Goal: Task Accomplishment & Management: Manage account settings

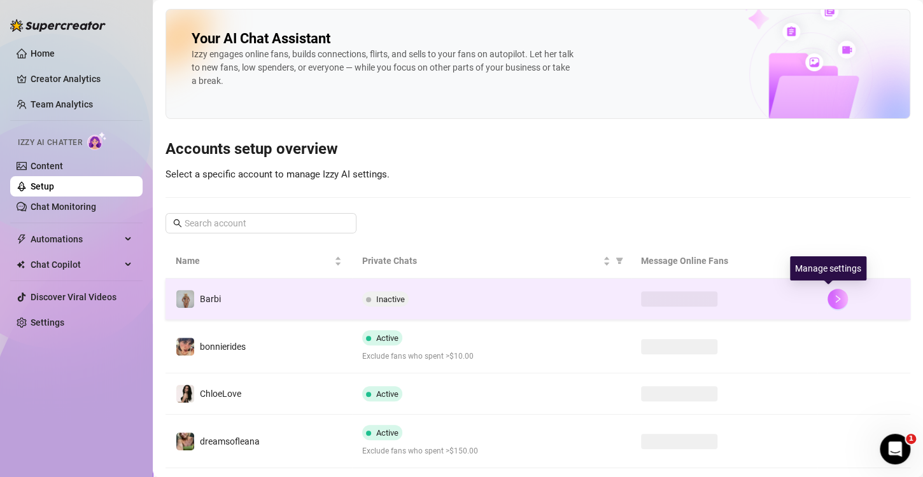
click at [833, 295] on icon "right" at bounding box center [837, 299] width 9 height 9
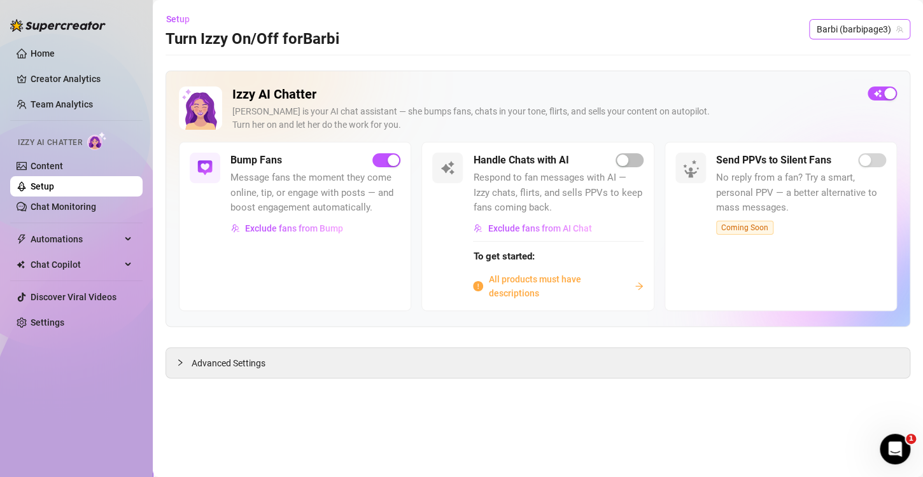
click at [834, 31] on span "Barbi (barbipage3)" at bounding box center [860, 29] width 86 height 19
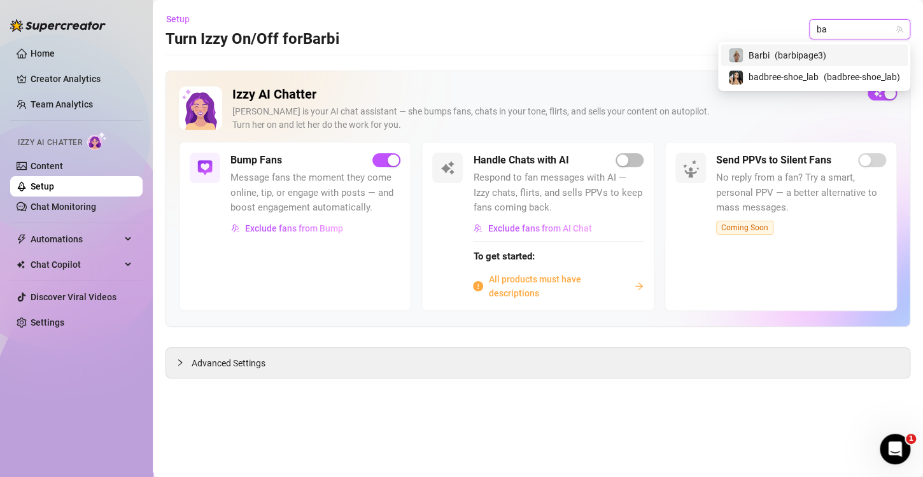
type input "bad"
click at [794, 60] on span "badbree-shoe_lab" at bounding box center [784, 55] width 70 height 14
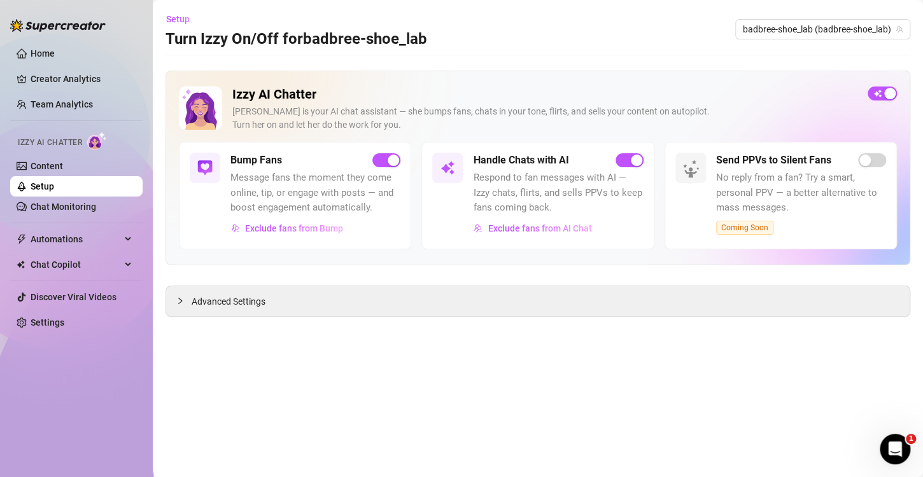
click at [810, 18] on div "Setup Turn Izzy On/Off for badbree-shoe_lab badbree-shoe_lab (badbree-shoe_lab)" at bounding box center [538, 29] width 745 height 41
click at [810, 28] on span "badbree-shoe_lab (badbree-shoe_lab)" at bounding box center [823, 29] width 160 height 19
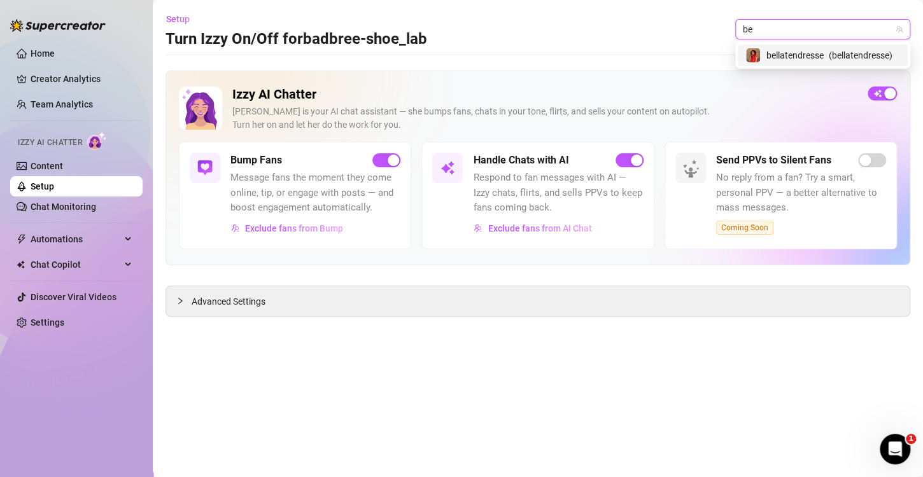
type input "b"
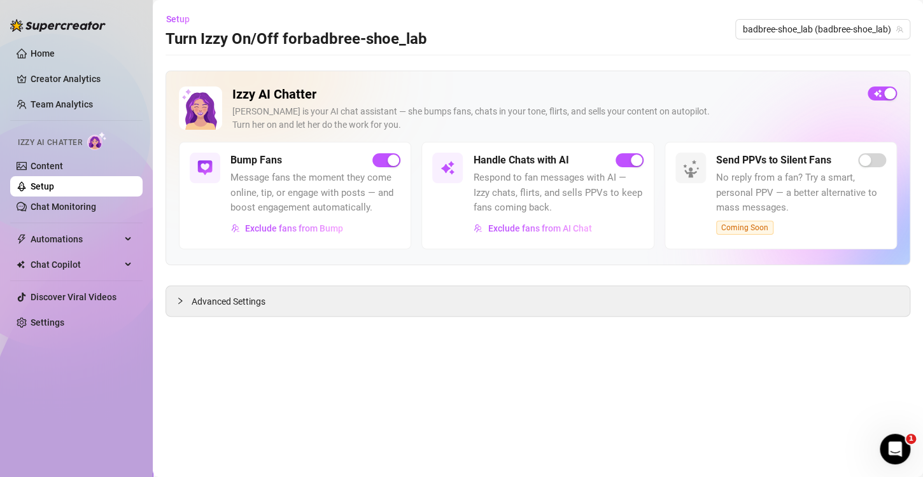
click at [722, 382] on main "Setup Turn Izzy On/Off for badbree-shoe_lab badbree-shoe_lab (badbree-shoe_lab)…" at bounding box center [538, 238] width 770 height 477
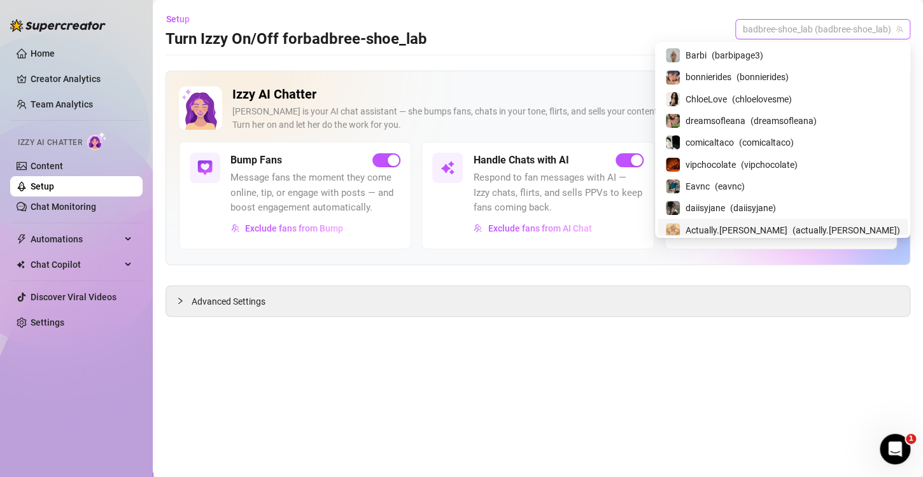
click at [827, 30] on span "badbree-shoe_lab (badbree-shoe_lab)" at bounding box center [823, 29] width 160 height 19
click at [763, 59] on span "( barbipage3 )" at bounding box center [738, 55] width 52 height 14
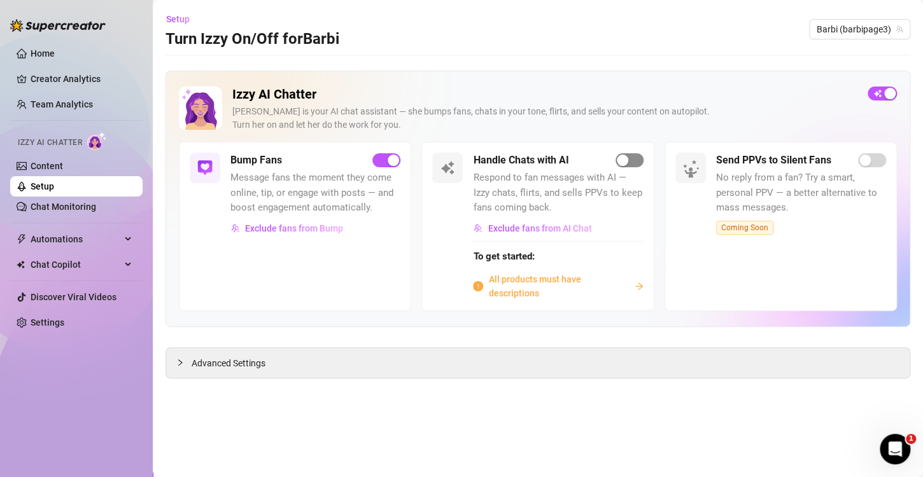
click at [627, 162] on div "button" at bounding box center [622, 160] width 11 height 11
click at [641, 286] on icon "arrow-right" at bounding box center [639, 286] width 8 height 7
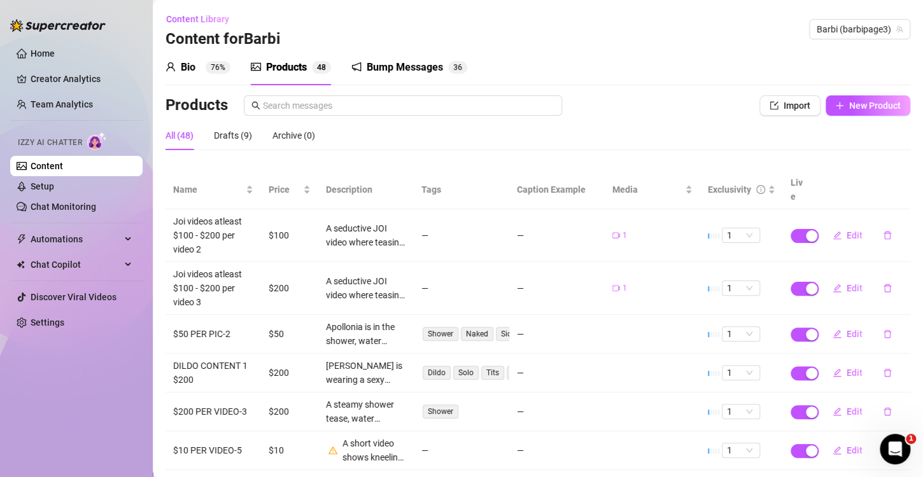
scroll to position [206, 0]
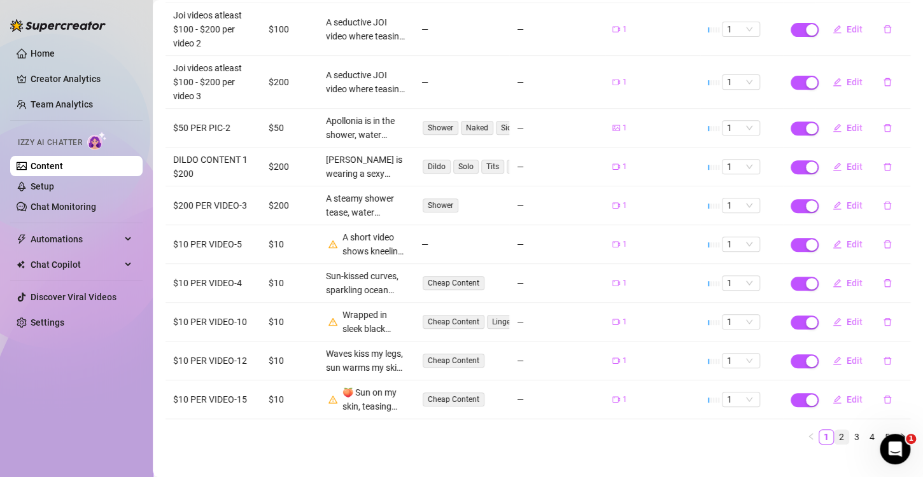
click at [835, 430] on link "2" at bounding box center [842, 437] width 14 height 14
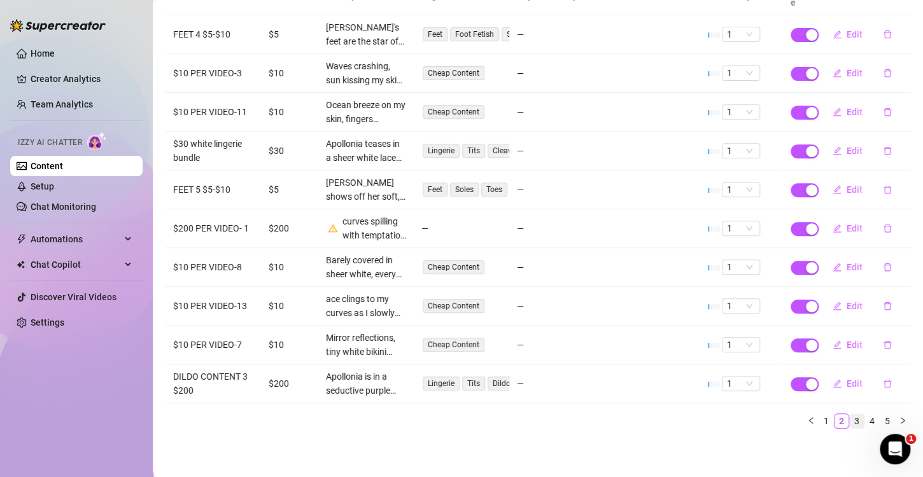
scroll to position [178, 0]
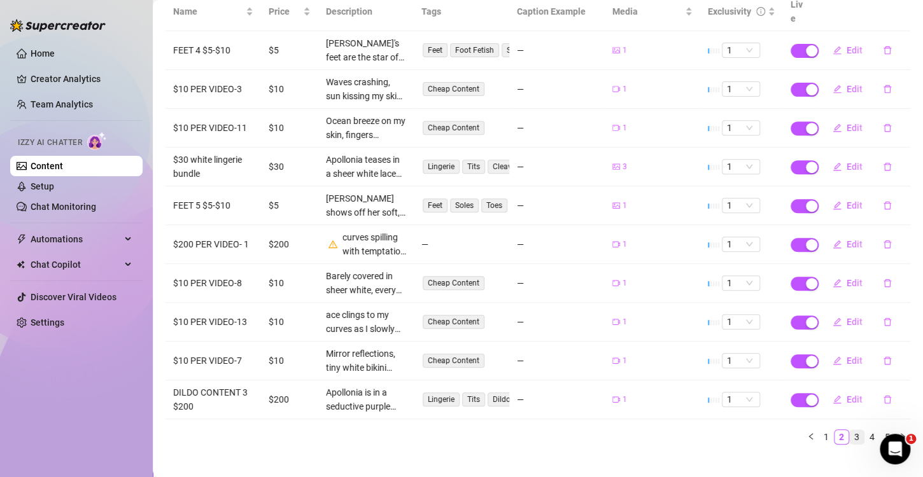
click at [850, 430] on link "3" at bounding box center [857, 437] width 14 height 14
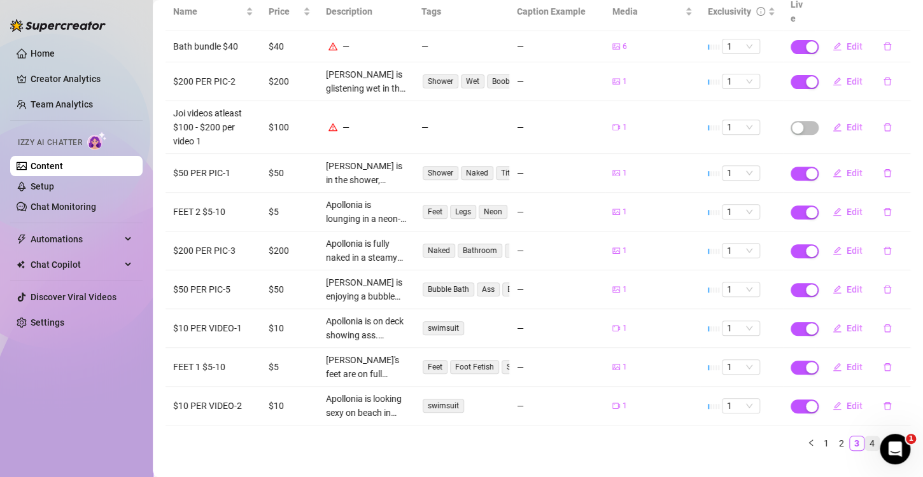
click at [865, 436] on li "4" at bounding box center [872, 443] width 15 height 15
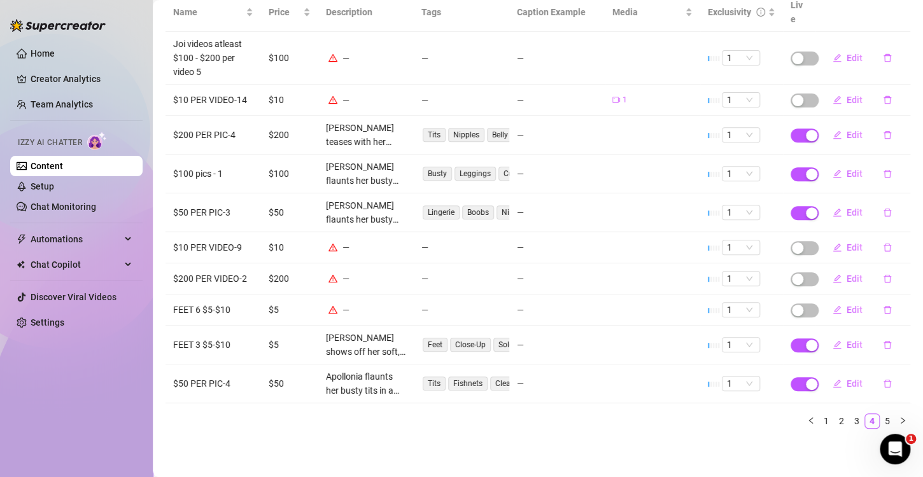
scroll to position [162, 0]
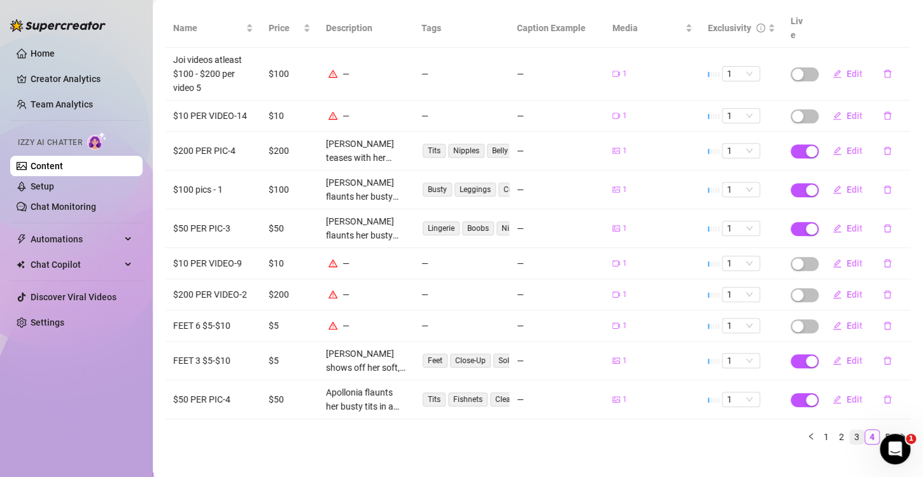
click at [850, 430] on link "3" at bounding box center [857, 437] width 14 height 14
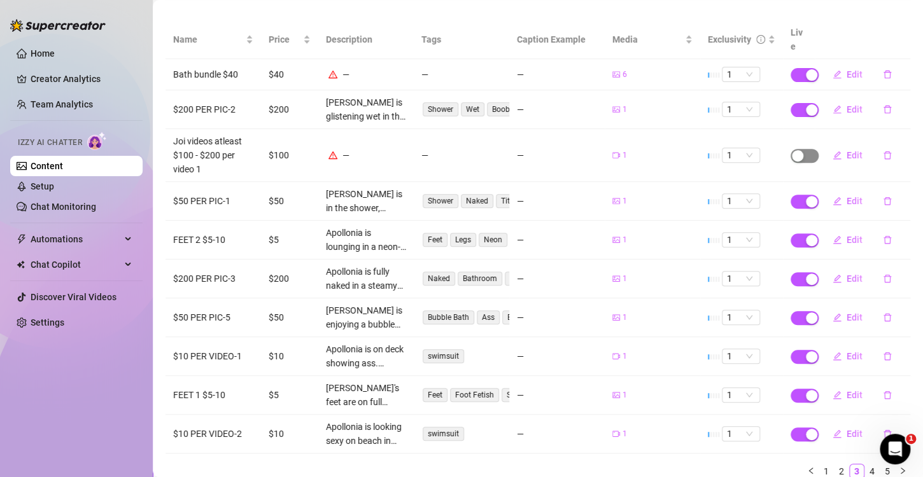
scroll to position [185, 0]
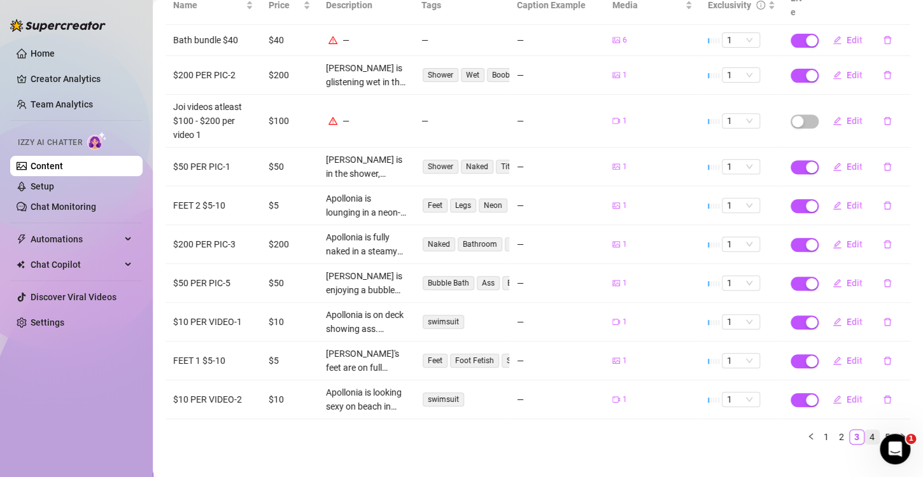
click at [865, 430] on link "4" at bounding box center [872, 437] width 14 height 14
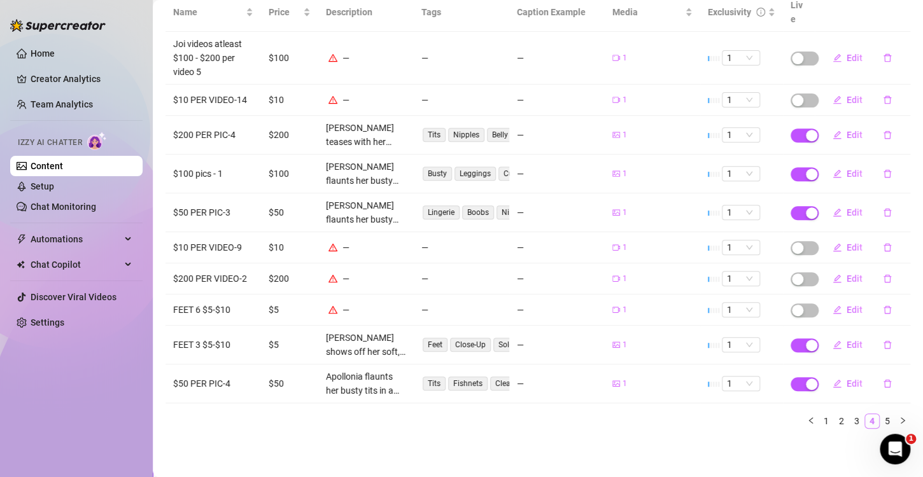
scroll to position [162, 0]
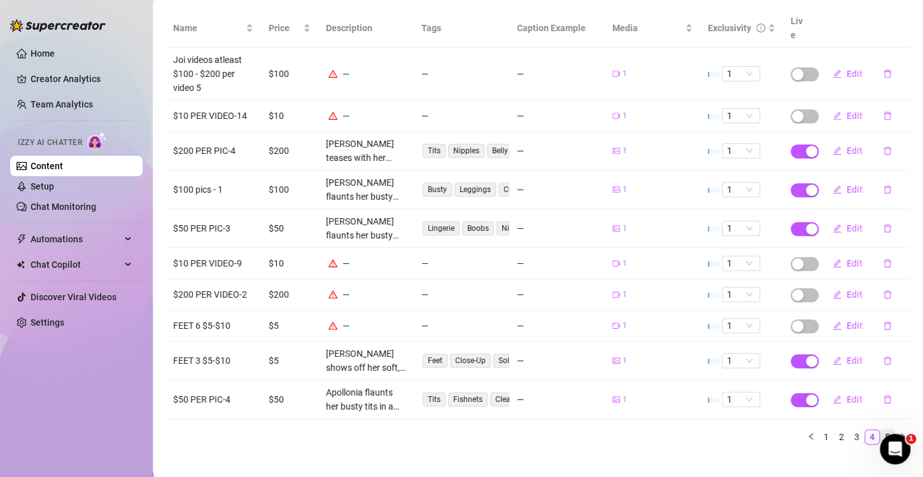
click at [880, 430] on link "5" at bounding box center [887, 437] width 14 height 14
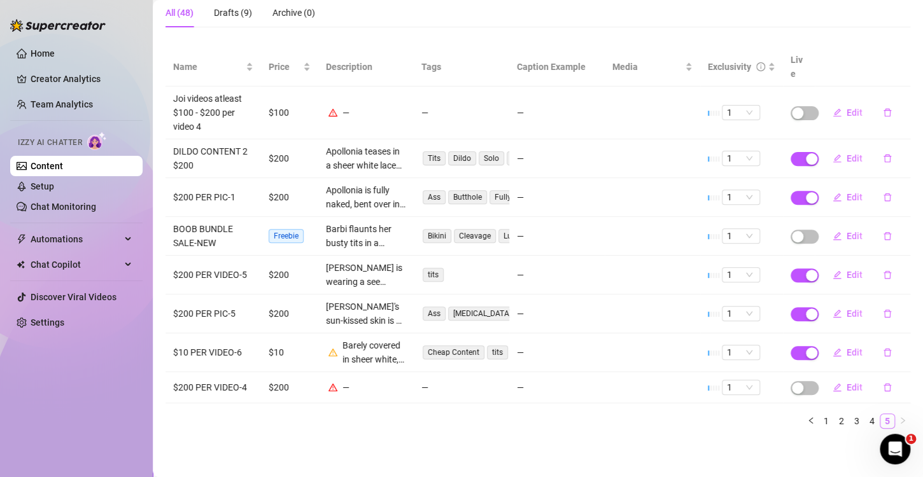
scroll to position [107, 0]
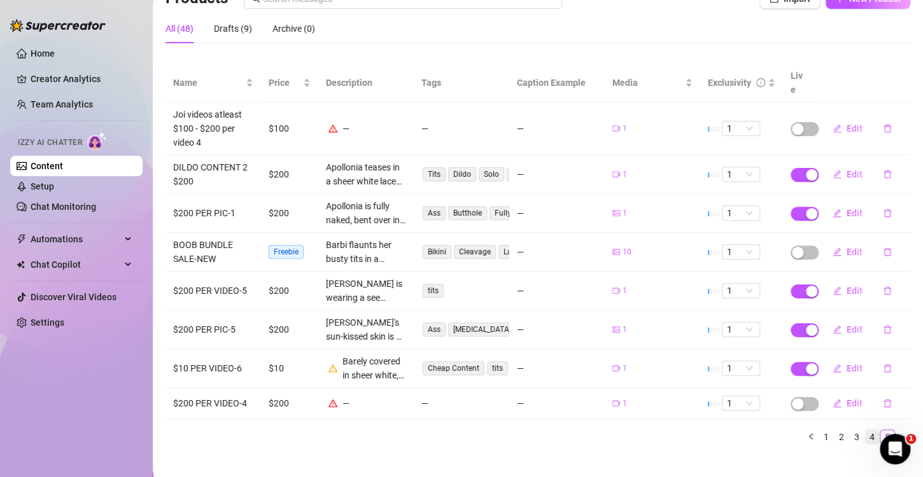
click at [865, 430] on link "4" at bounding box center [872, 437] width 14 height 14
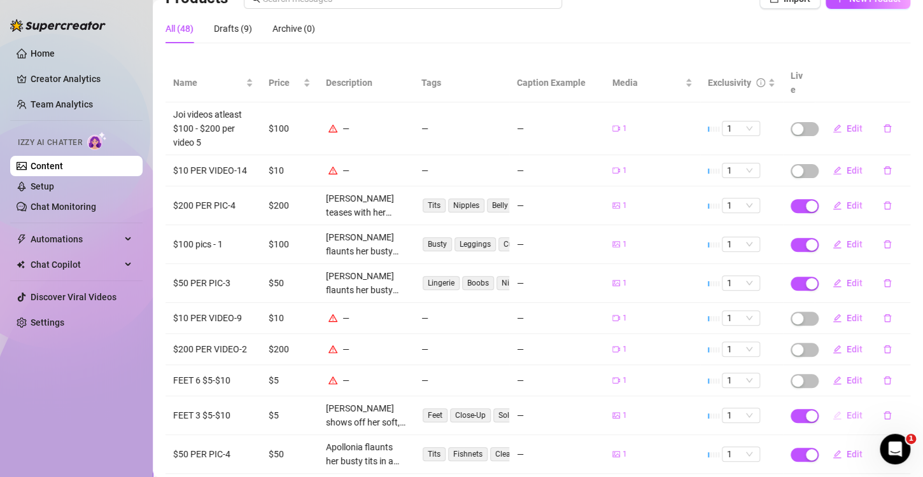
scroll to position [162, 0]
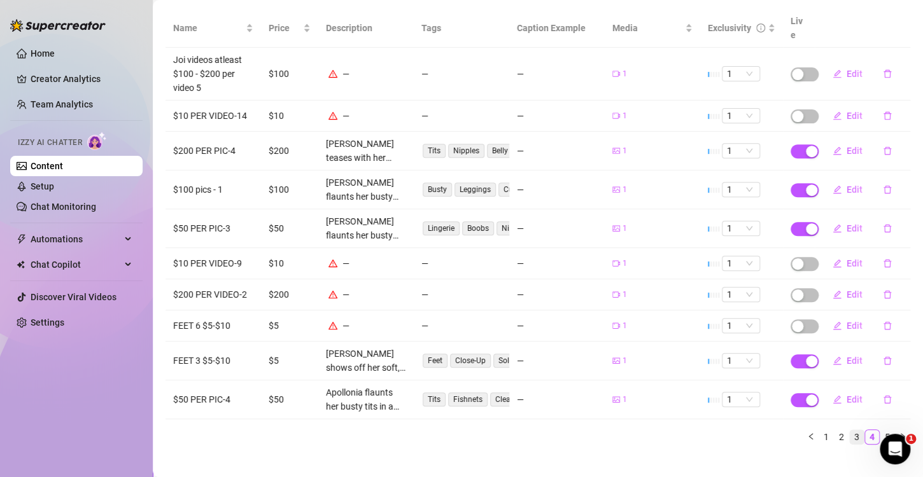
click at [850, 430] on link "3" at bounding box center [857, 437] width 14 height 14
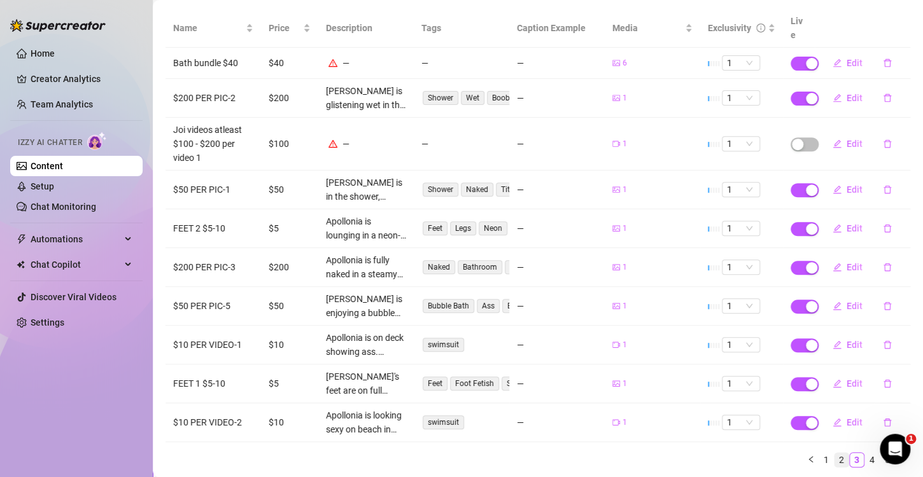
click at [835, 453] on link "2" at bounding box center [842, 460] width 14 height 14
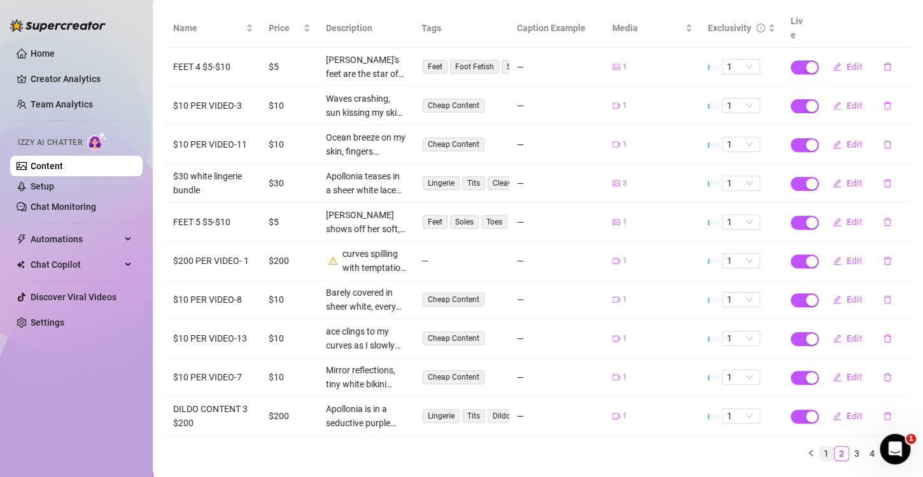
click at [819, 447] on link "1" at bounding box center [826, 454] width 14 height 14
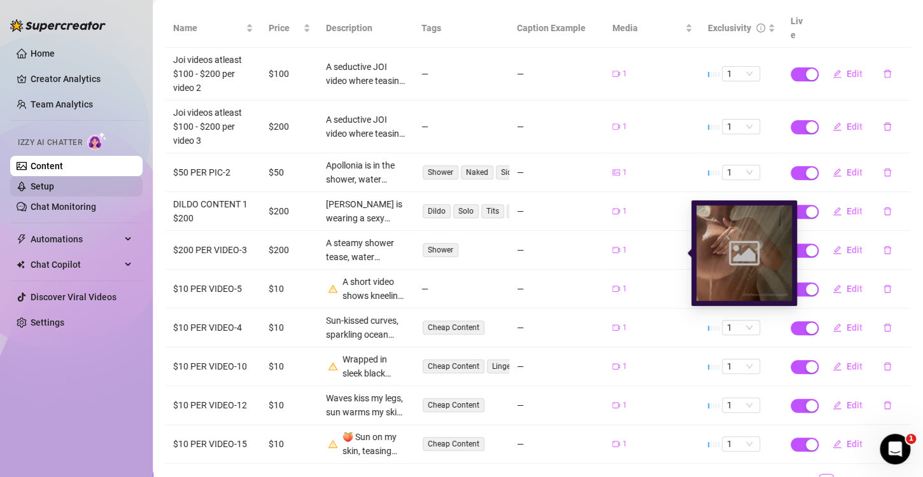
scroll to position [0, 0]
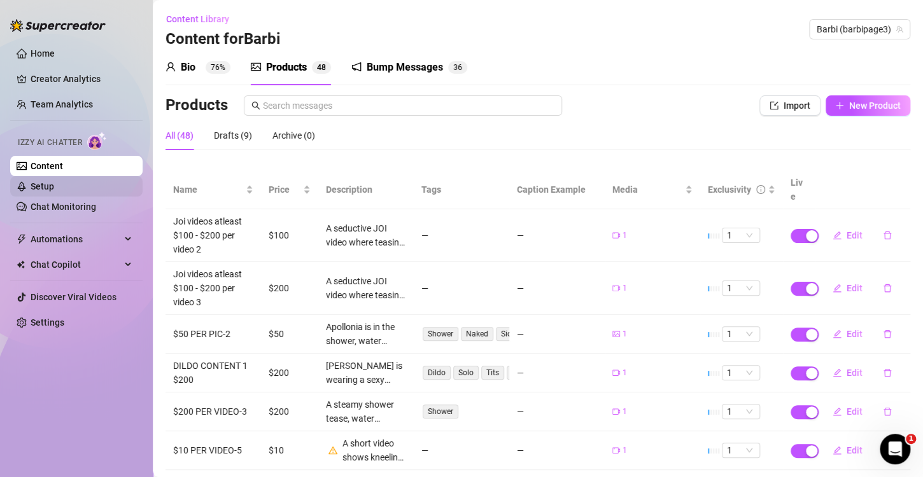
click at [54, 188] on link "Setup" at bounding box center [43, 186] width 24 height 10
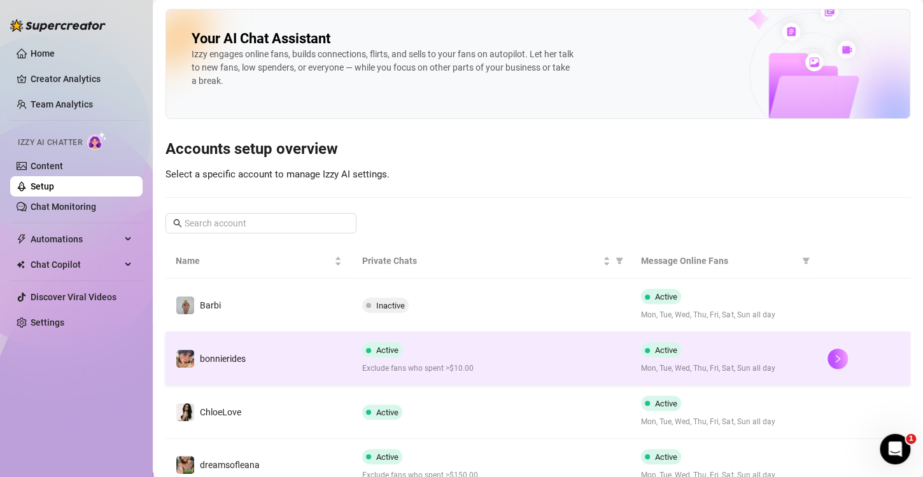
scroll to position [64, 0]
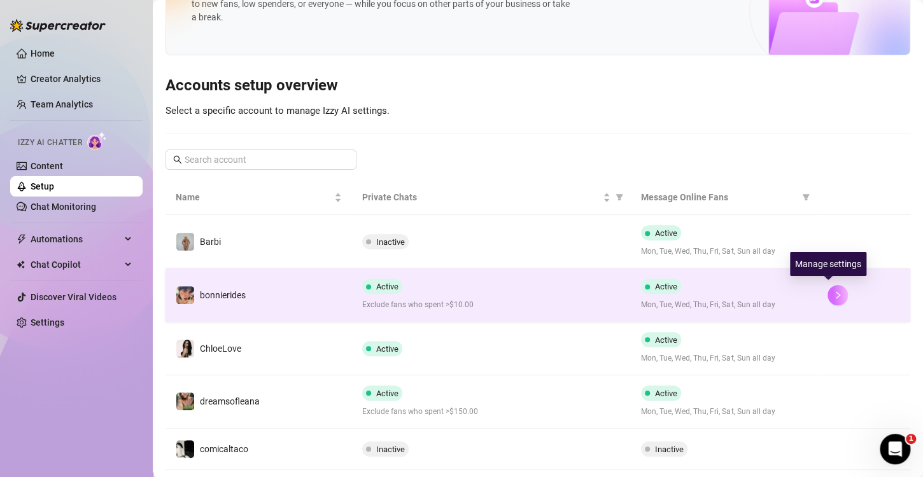
click at [833, 295] on icon "right" at bounding box center [837, 295] width 9 height 9
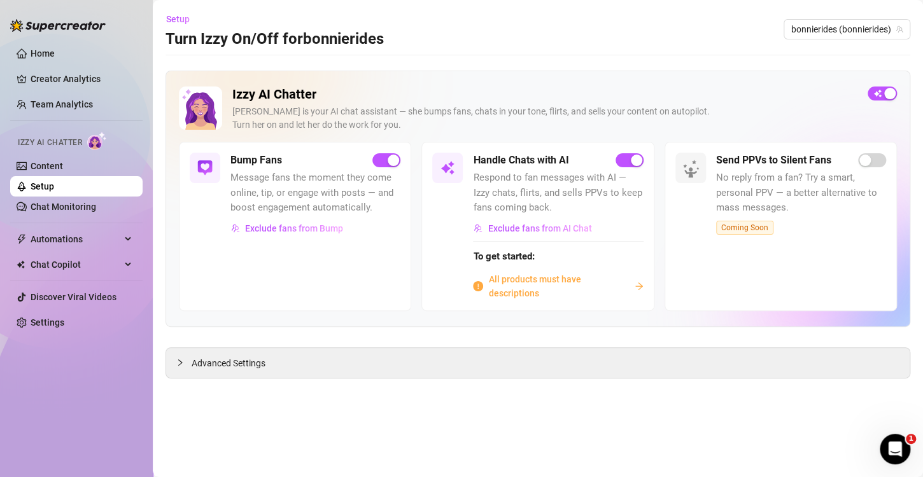
click at [640, 284] on icon "arrow-right" at bounding box center [639, 286] width 8 height 7
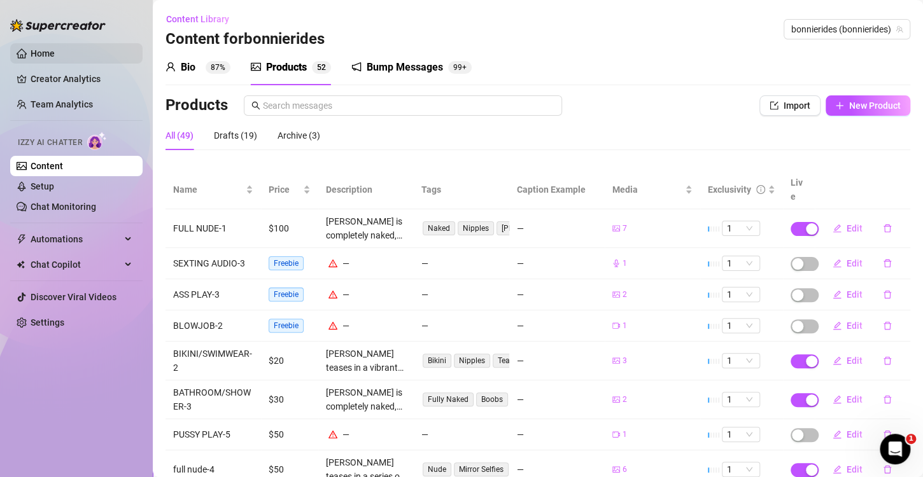
click at [55, 55] on link "Home" at bounding box center [43, 53] width 24 height 10
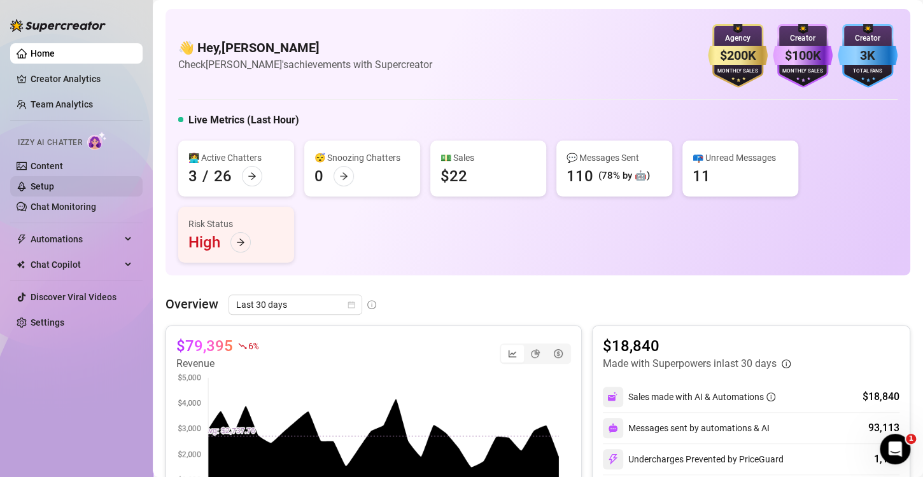
click at [49, 187] on link "Setup" at bounding box center [43, 186] width 24 height 10
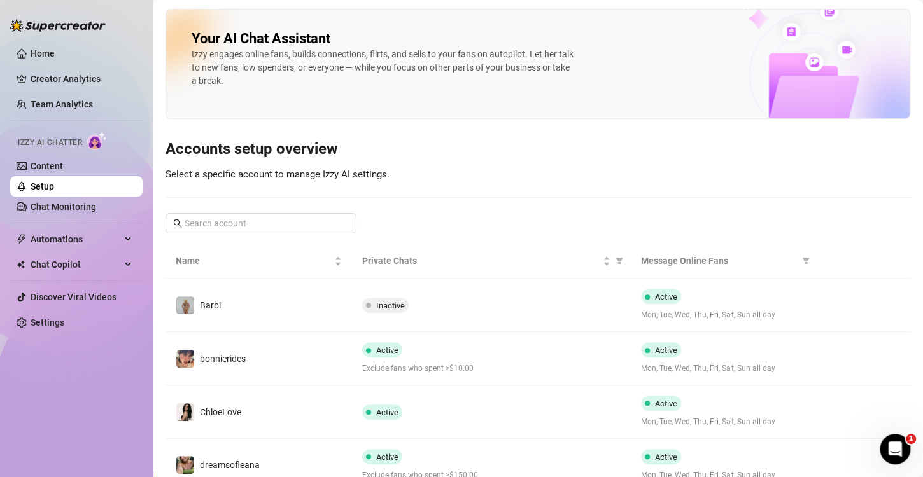
scroll to position [359, 0]
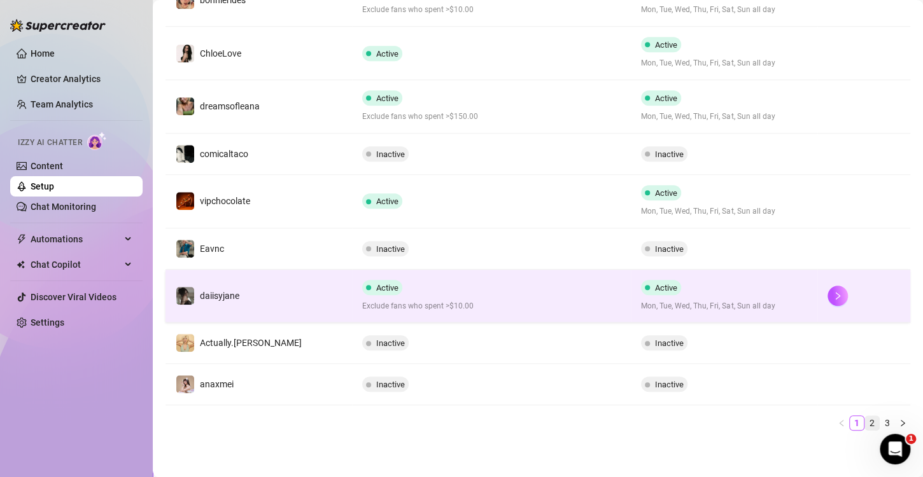
click at [865, 421] on link "2" at bounding box center [872, 423] width 14 height 14
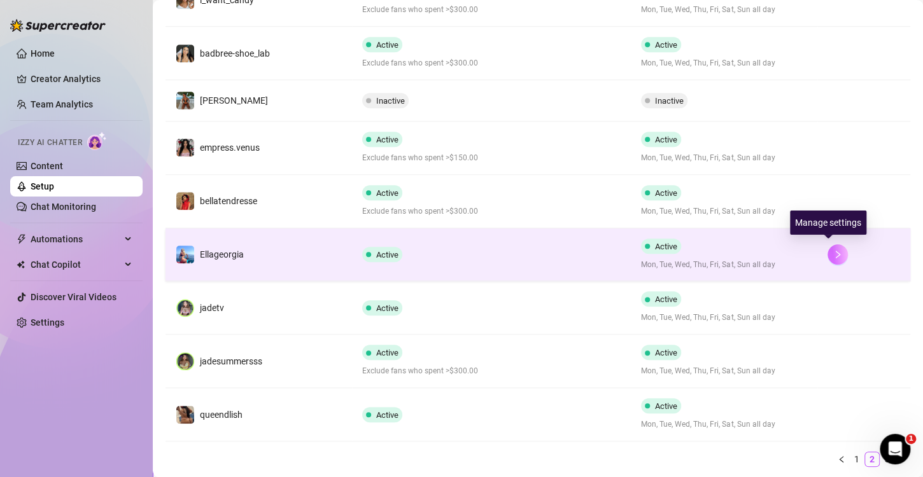
click at [833, 255] on icon "right" at bounding box center [837, 254] width 9 height 9
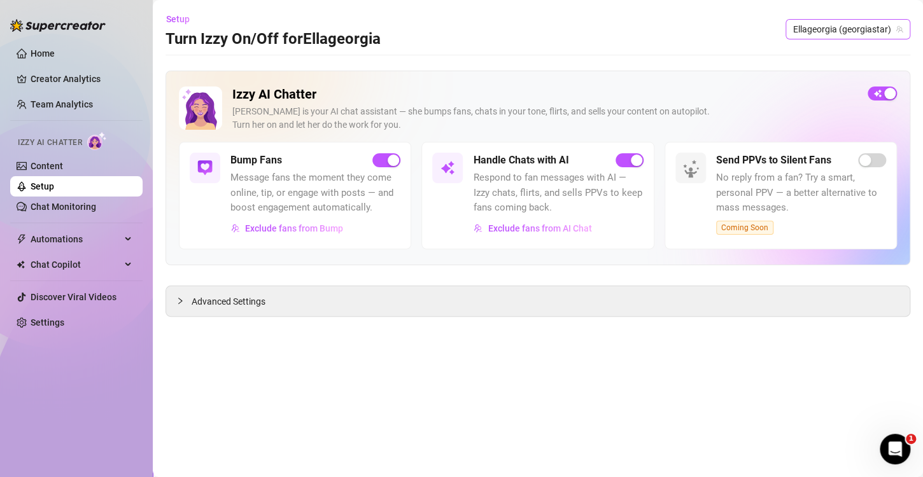
click at [812, 33] on span "Ellageorgia (georgiastar)" at bounding box center [848, 29] width 110 height 19
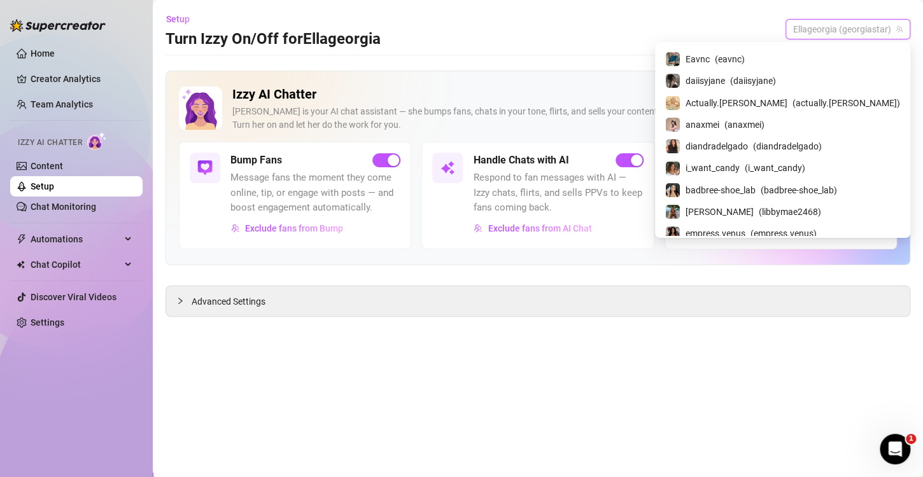
scroll to position [267, 0]
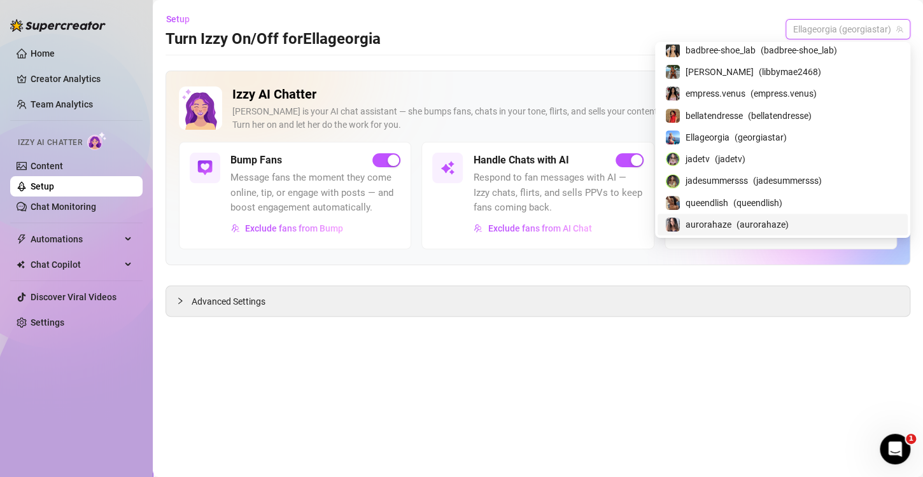
click at [789, 228] on span "( aurorahaze )" at bounding box center [763, 225] width 52 height 14
